Goal: Task Accomplishment & Management: Manage account settings

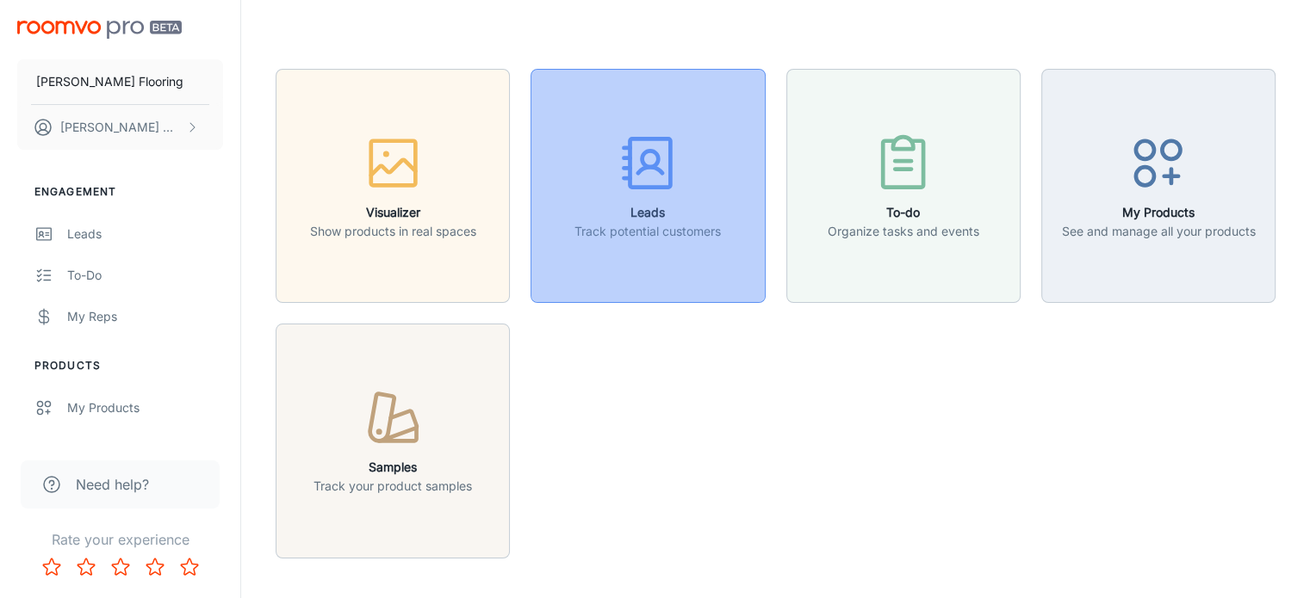
click at [665, 170] on icon "button" at bounding box center [648, 163] width 65 height 65
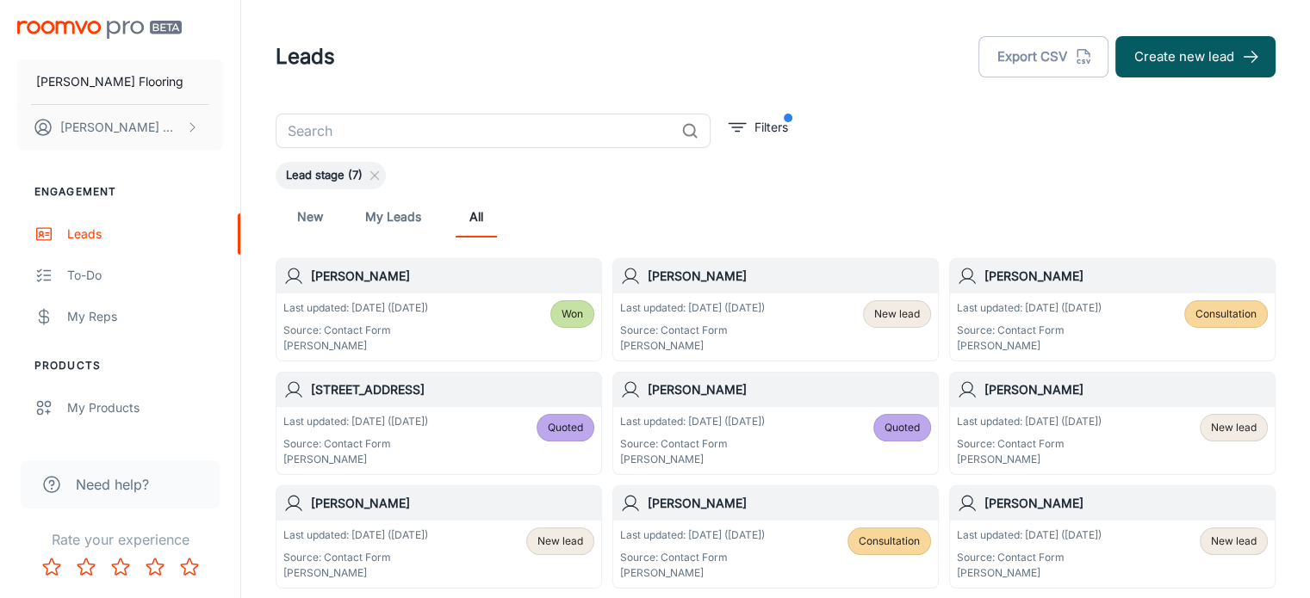
click at [307, 219] on link "New" at bounding box center [309, 216] width 41 height 41
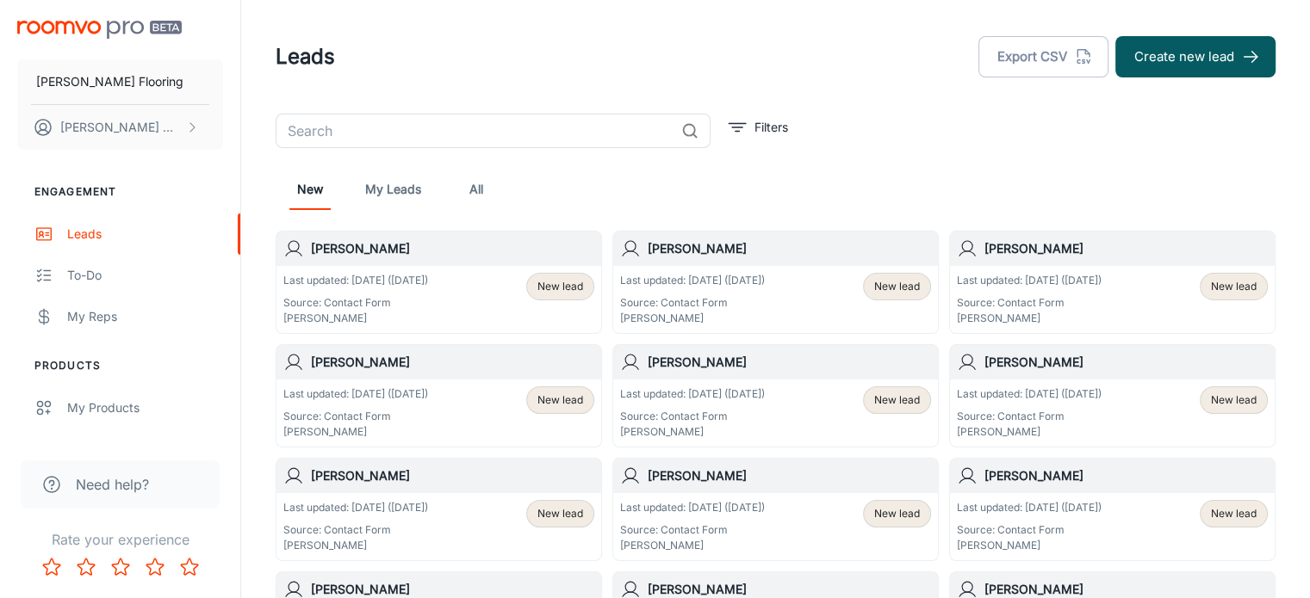
click at [838, 79] on header "Leads Export CSV Create new lead" at bounding box center [775, 57] width 1041 height 114
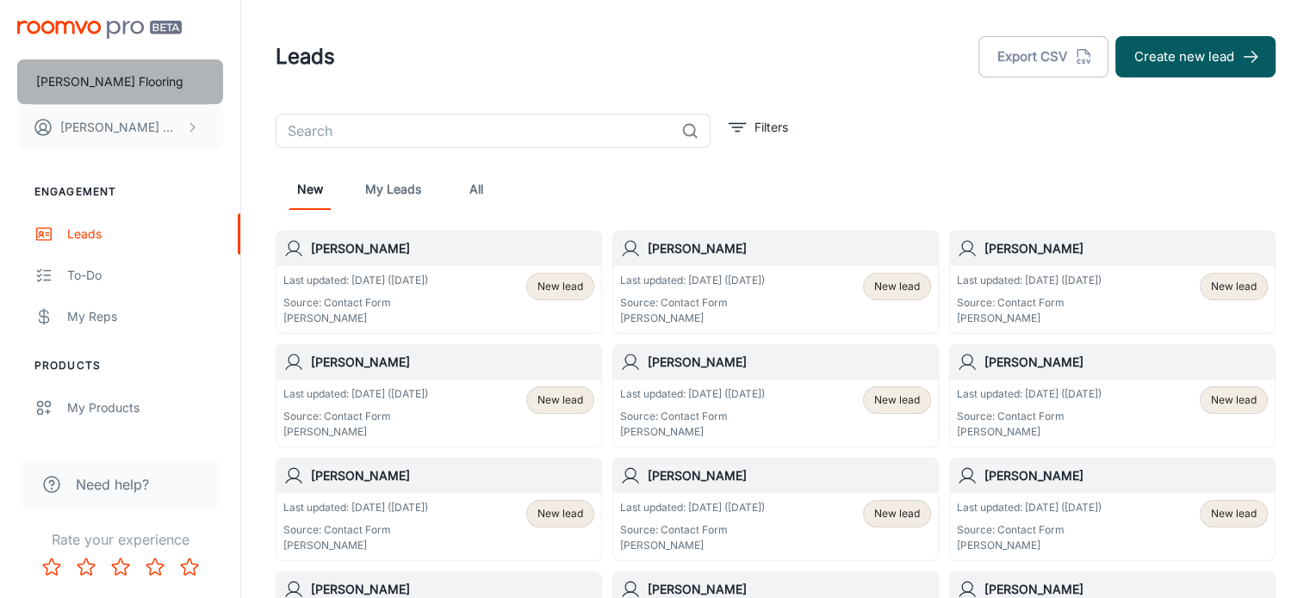
click at [69, 80] on p "[PERSON_NAME] Flooring" at bounding box center [109, 81] width 147 height 19
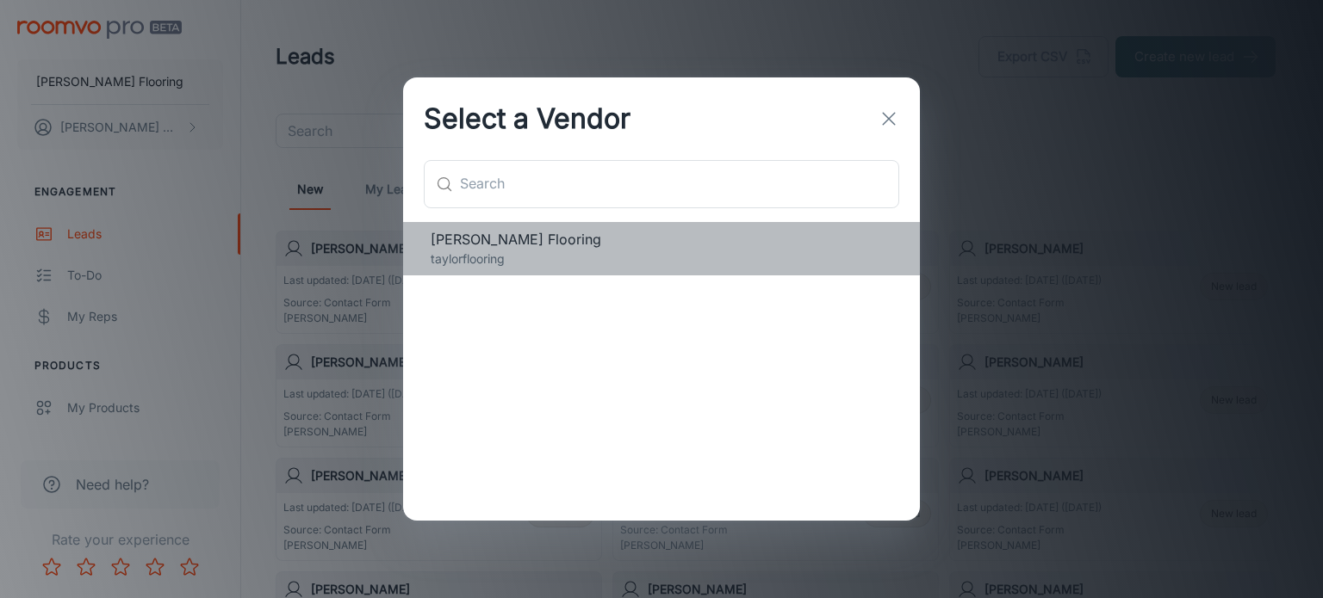
click at [465, 233] on span "[PERSON_NAME] Flooring" at bounding box center [662, 239] width 462 height 21
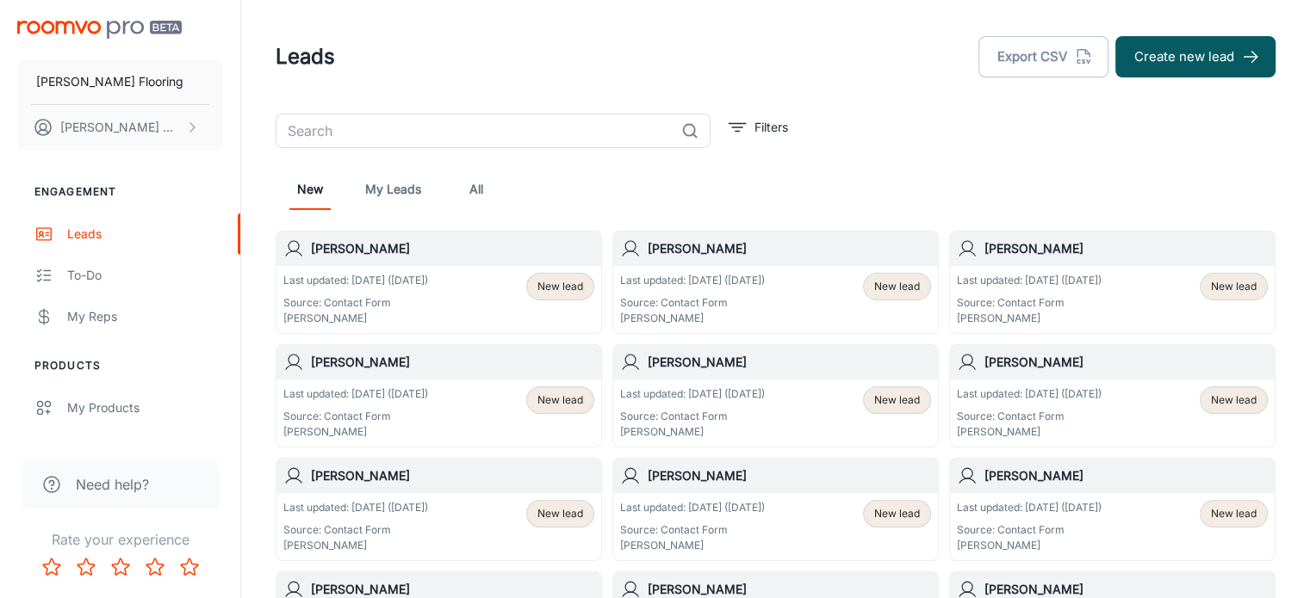
click at [102, 26] on img "scrollable content" at bounding box center [99, 30] width 164 height 18
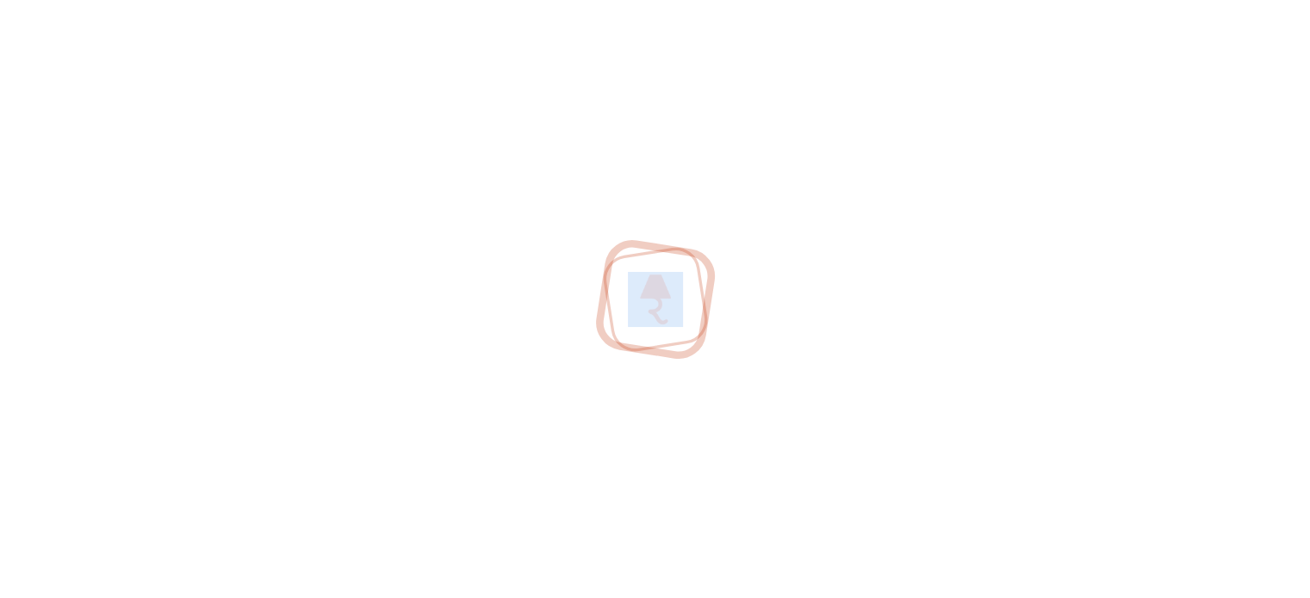
click at [102, 26] on div at bounding box center [655, 299] width 1310 height 598
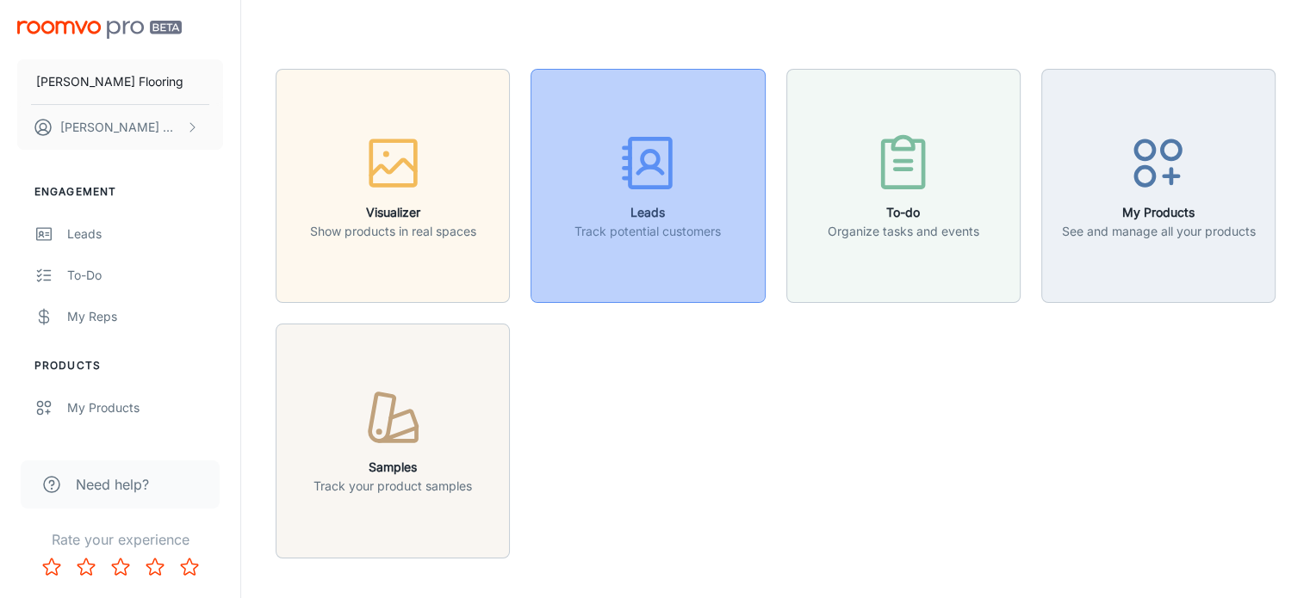
click at [647, 177] on icon "button" at bounding box center [648, 163] width 65 height 65
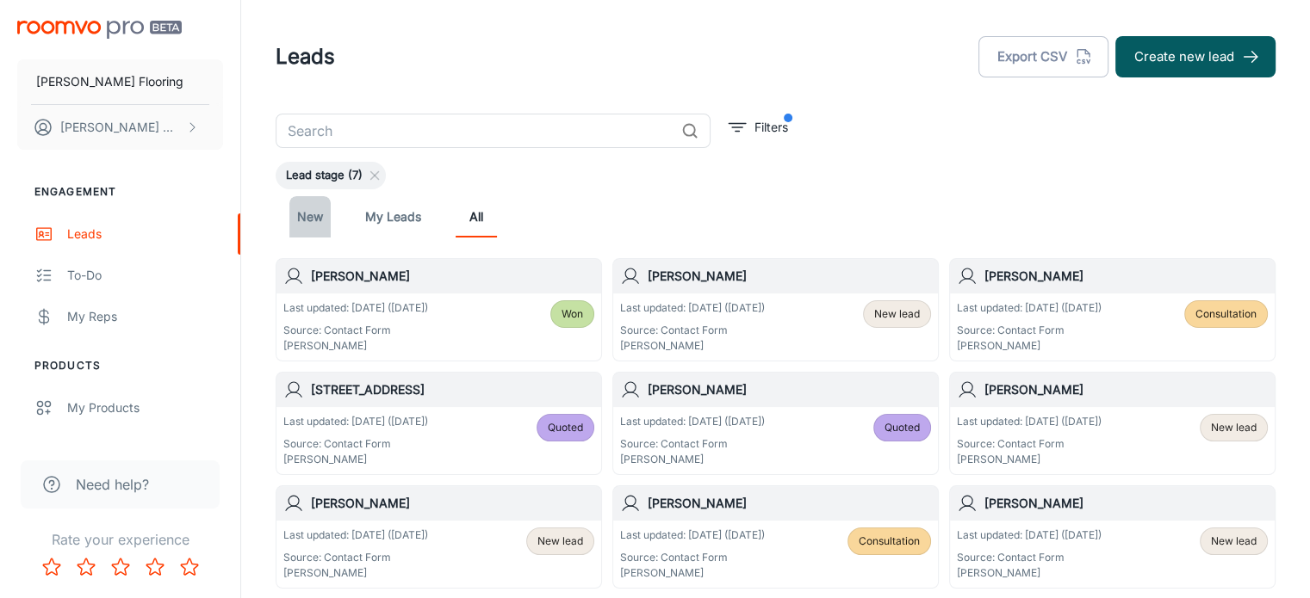
click at [307, 220] on link "New" at bounding box center [309, 216] width 41 height 41
